Goal: Obtain resource: Download file/media

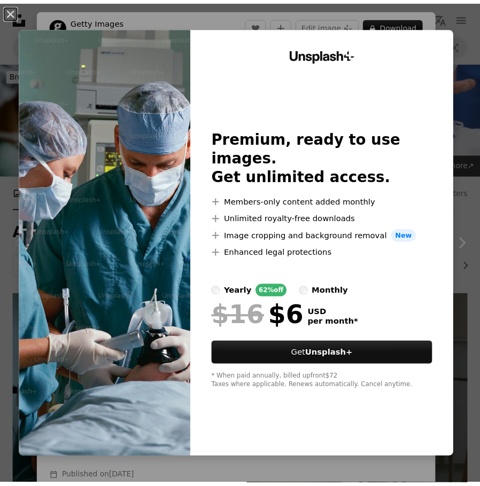
scroll to position [160, 0]
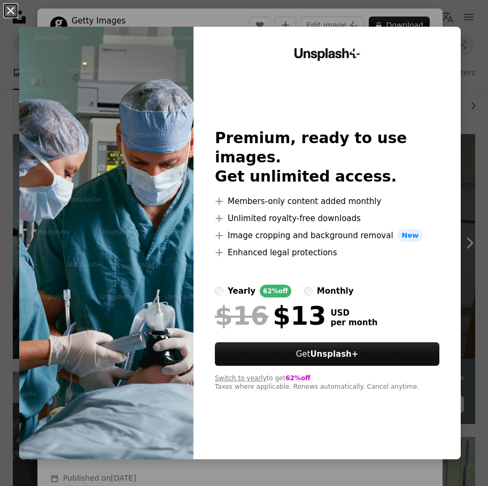
click at [14, 8] on button "An X shape" at bounding box center [10, 10] width 13 height 13
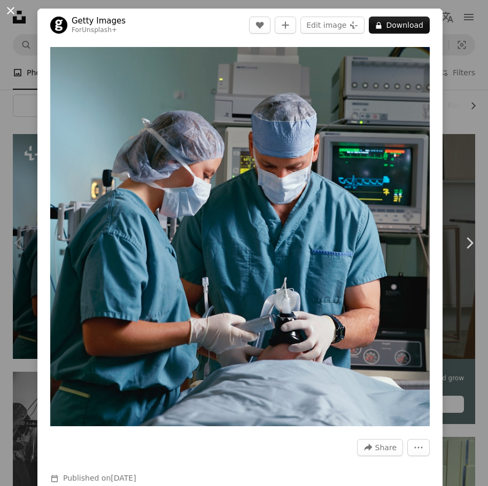
click at [11, 8] on button "An X shape" at bounding box center [10, 10] width 13 height 13
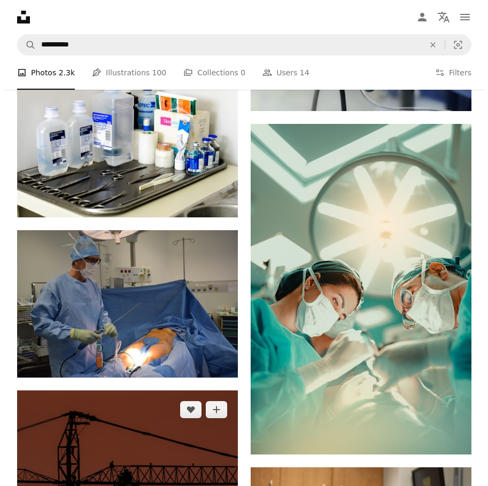
scroll to position [801, 0]
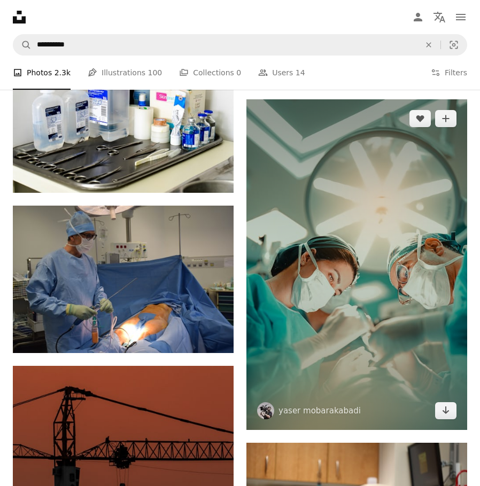
click at [339, 291] on img at bounding box center [356, 264] width 221 height 331
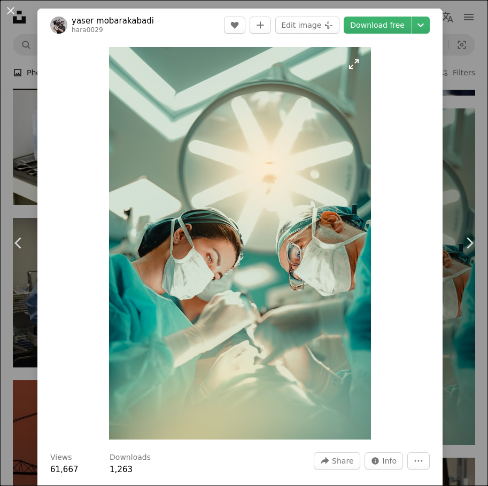
click at [237, 247] on img "Zoom in on this image" at bounding box center [240, 243] width 262 height 393
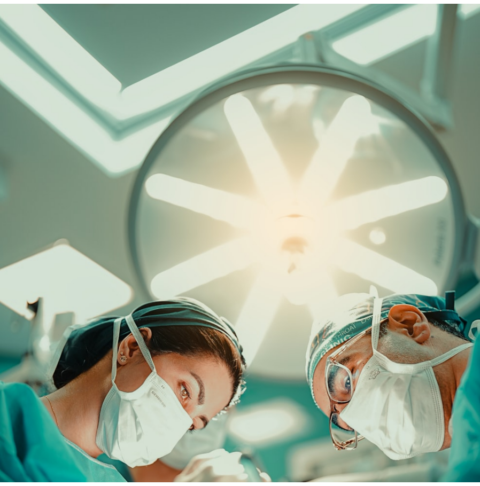
scroll to position [111, 0]
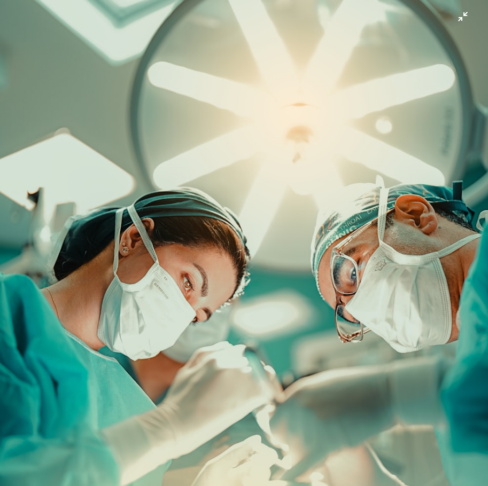
click at [237, 247] on img "Zoom out on this image" at bounding box center [243, 254] width 489 height 732
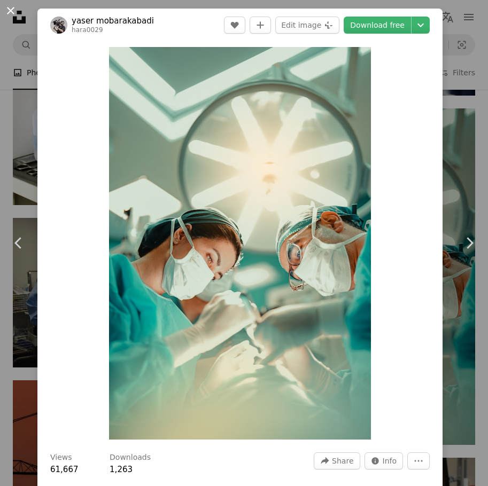
click at [12, 10] on button "An X shape" at bounding box center [10, 10] width 13 height 13
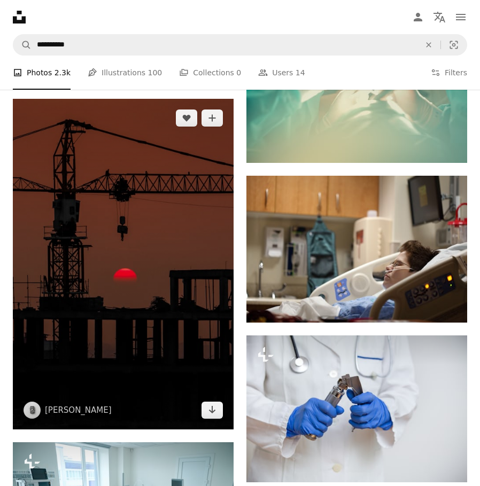
scroll to position [801, 0]
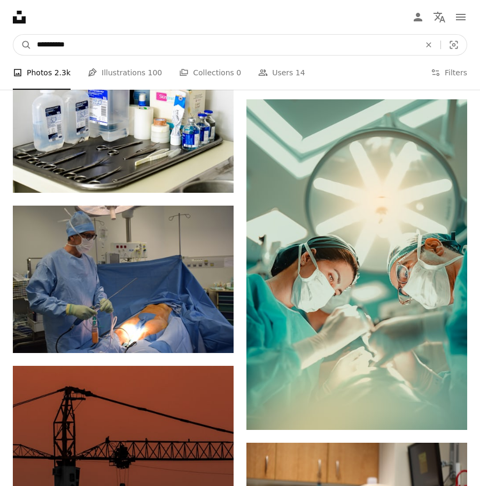
click at [37, 47] on input "**********" at bounding box center [224, 45] width 385 height 20
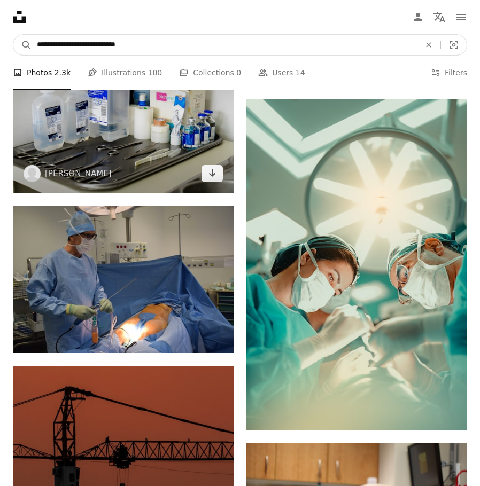
type input "**********"
click button "A magnifying glass" at bounding box center [22, 45] width 18 height 20
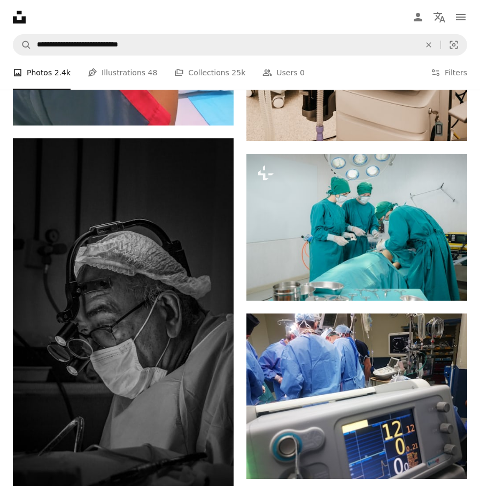
scroll to position [2083, 0]
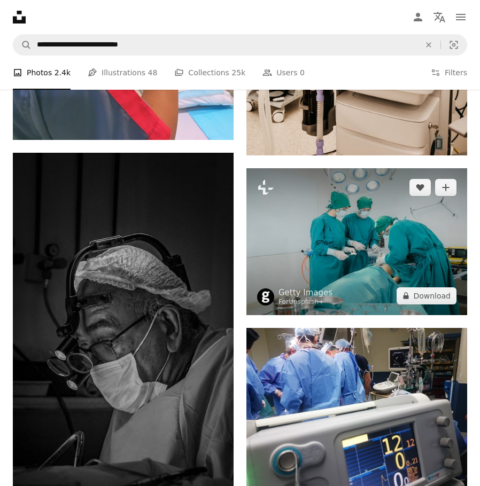
click at [353, 230] on img at bounding box center [356, 241] width 221 height 147
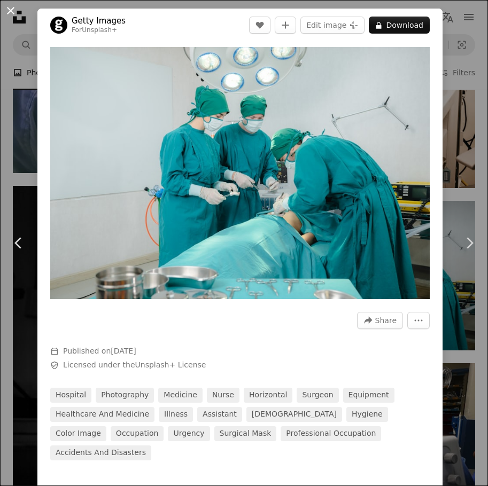
click at [13, 10] on button "An X shape" at bounding box center [10, 10] width 13 height 13
